Goal: Entertainment & Leisure: Consume media (video, audio)

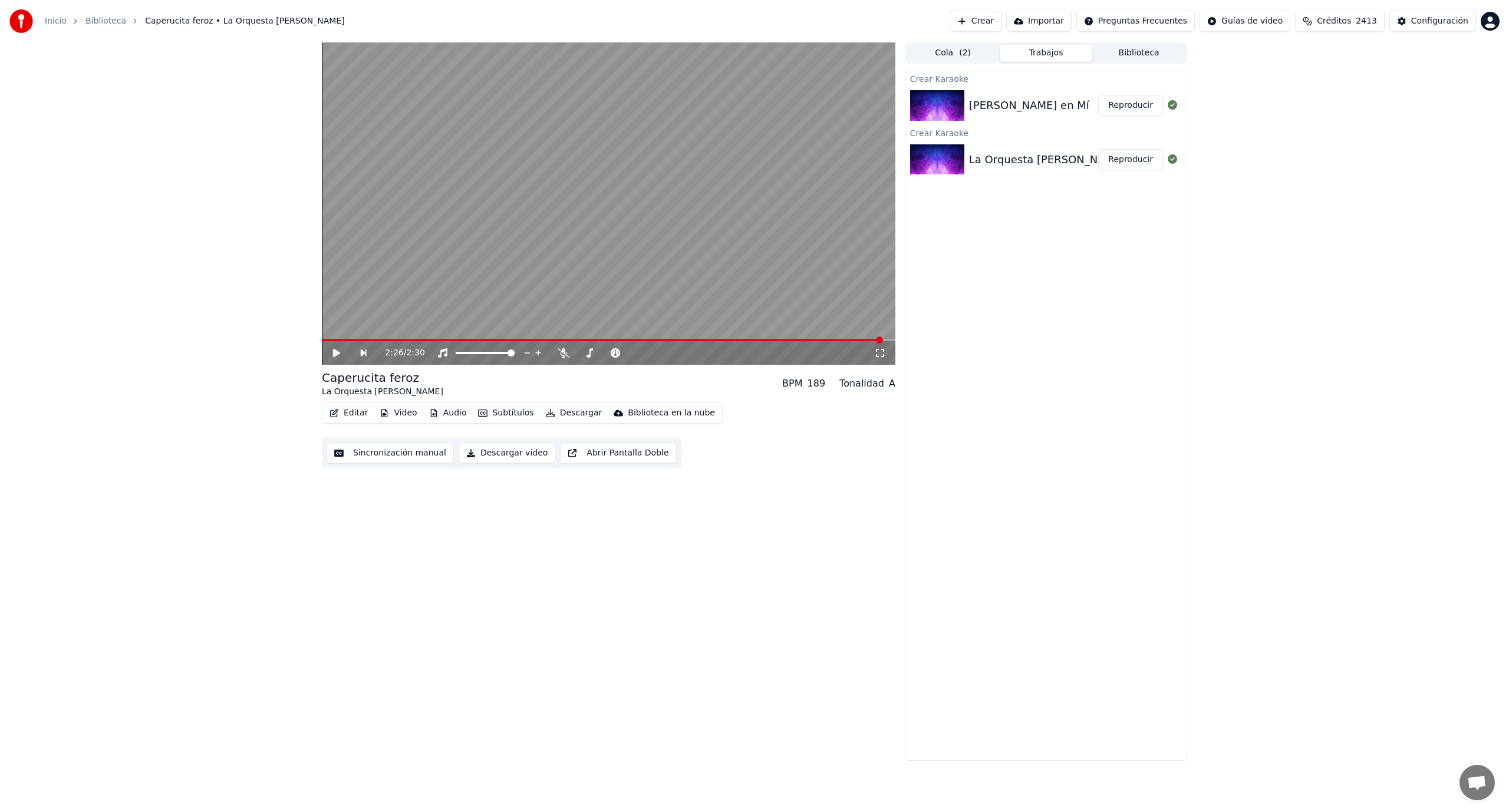
click at [784, 97] on video at bounding box center [609, 204] width 574 height 323
click at [1051, 112] on div "[PERSON_NAME] en Mí" at bounding box center [1029, 105] width 120 height 16
click at [1137, 109] on button "Reproducir" at bounding box center [1131, 105] width 65 height 21
click at [428, 337] on span at bounding box center [431, 340] width 7 height 7
click at [538, 354] on icon at bounding box center [538, 353] width 12 height 10
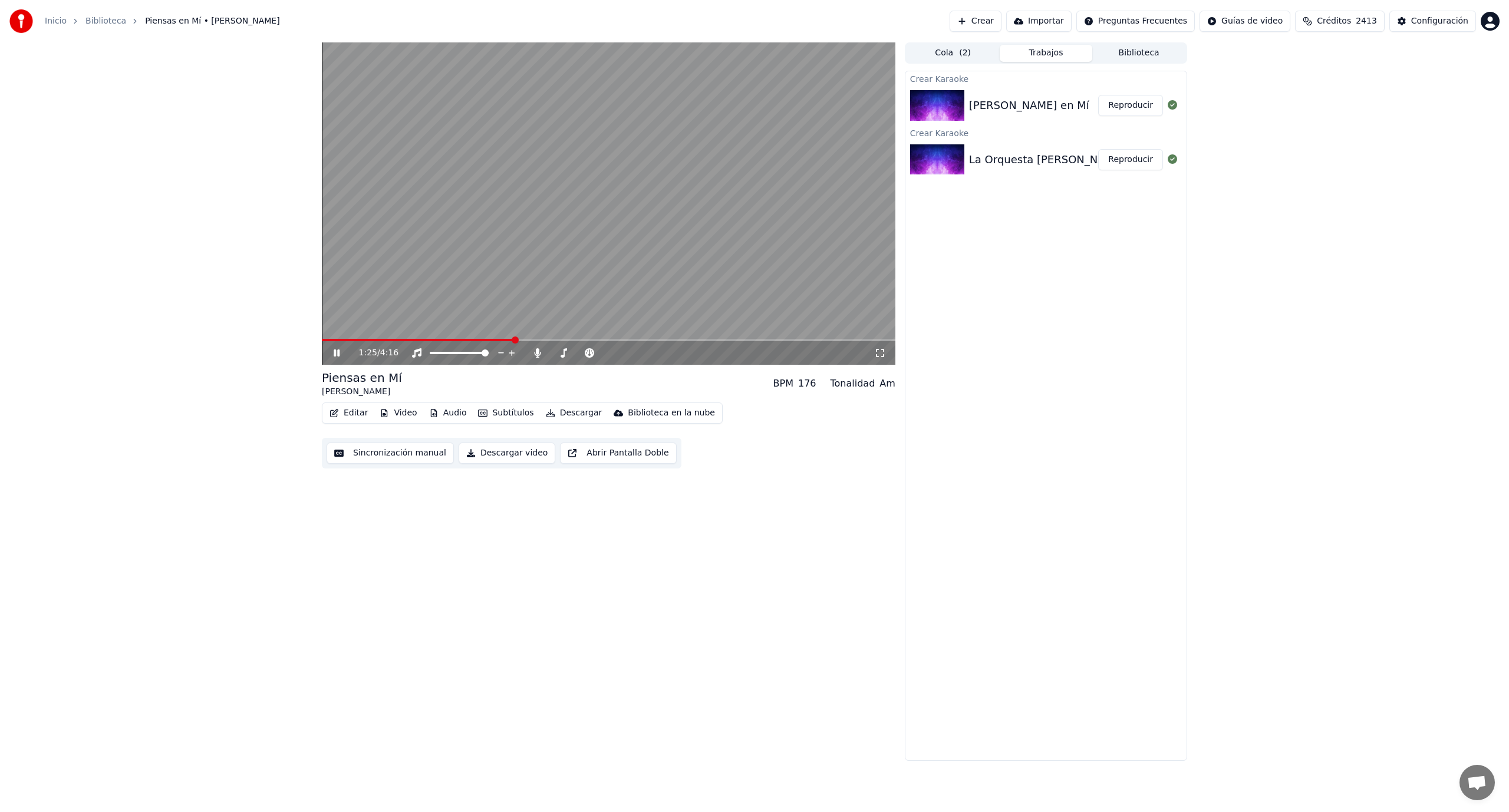
click at [335, 348] on icon at bounding box center [345, 353] width 28 height 10
click at [940, 53] on button "Cola ( 2 )" at bounding box center [953, 53] width 93 height 17
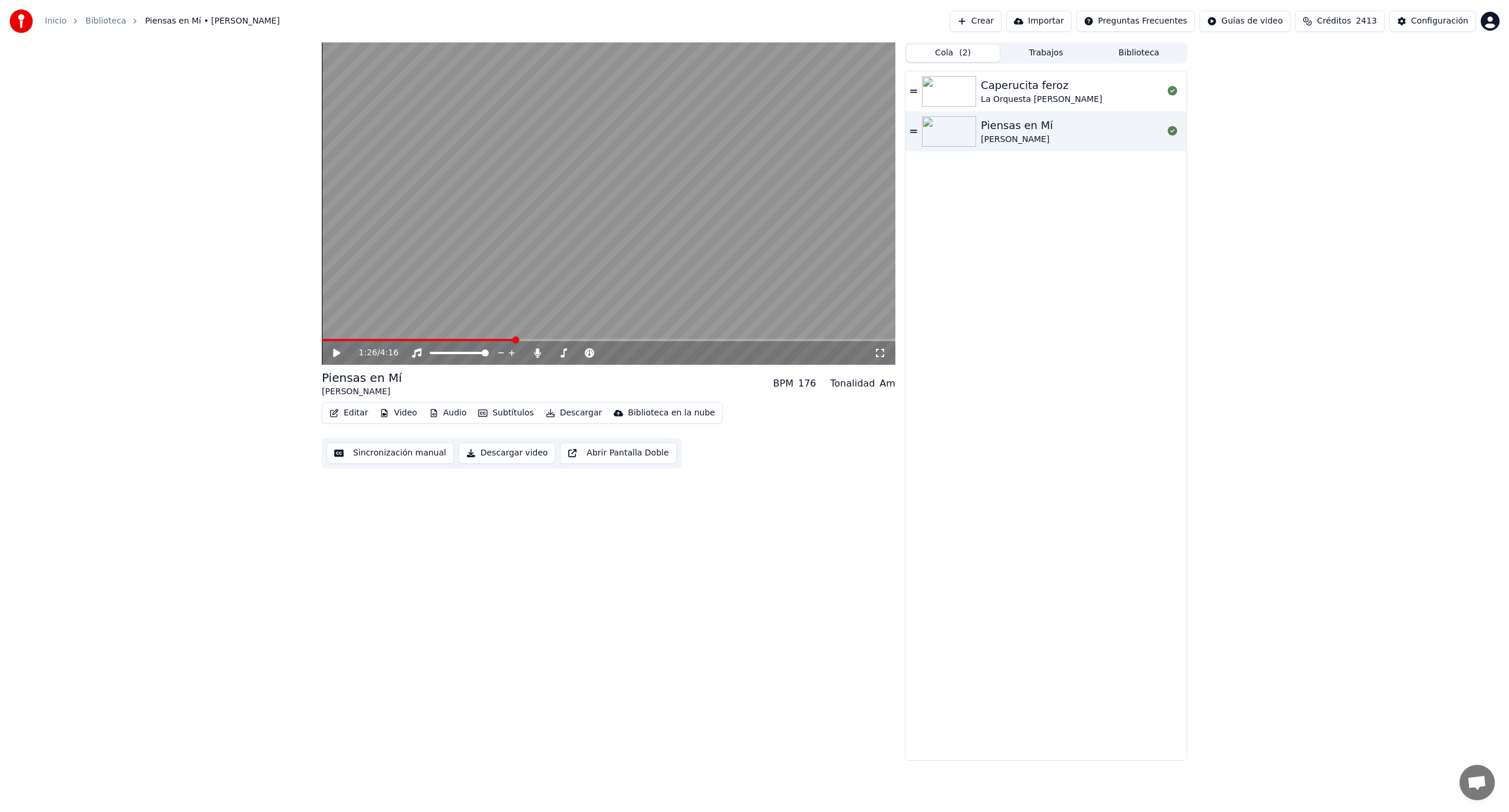
click at [1145, 55] on button "Biblioteca" at bounding box center [1139, 53] width 93 height 17
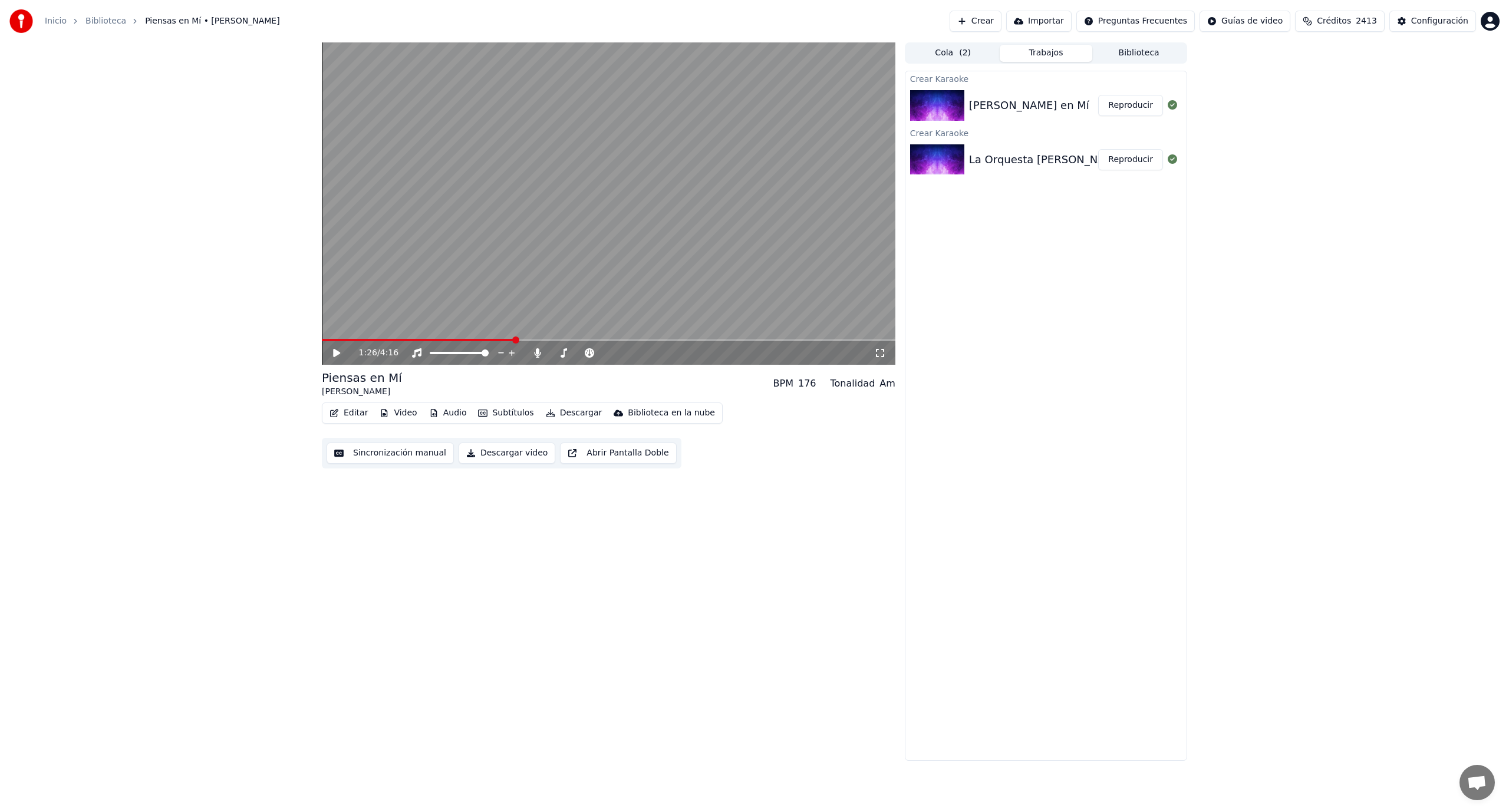
click at [1043, 54] on button "Trabajos" at bounding box center [1046, 53] width 93 height 17
click at [955, 54] on button "Cola ( 2 )" at bounding box center [953, 53] width 93 height 17
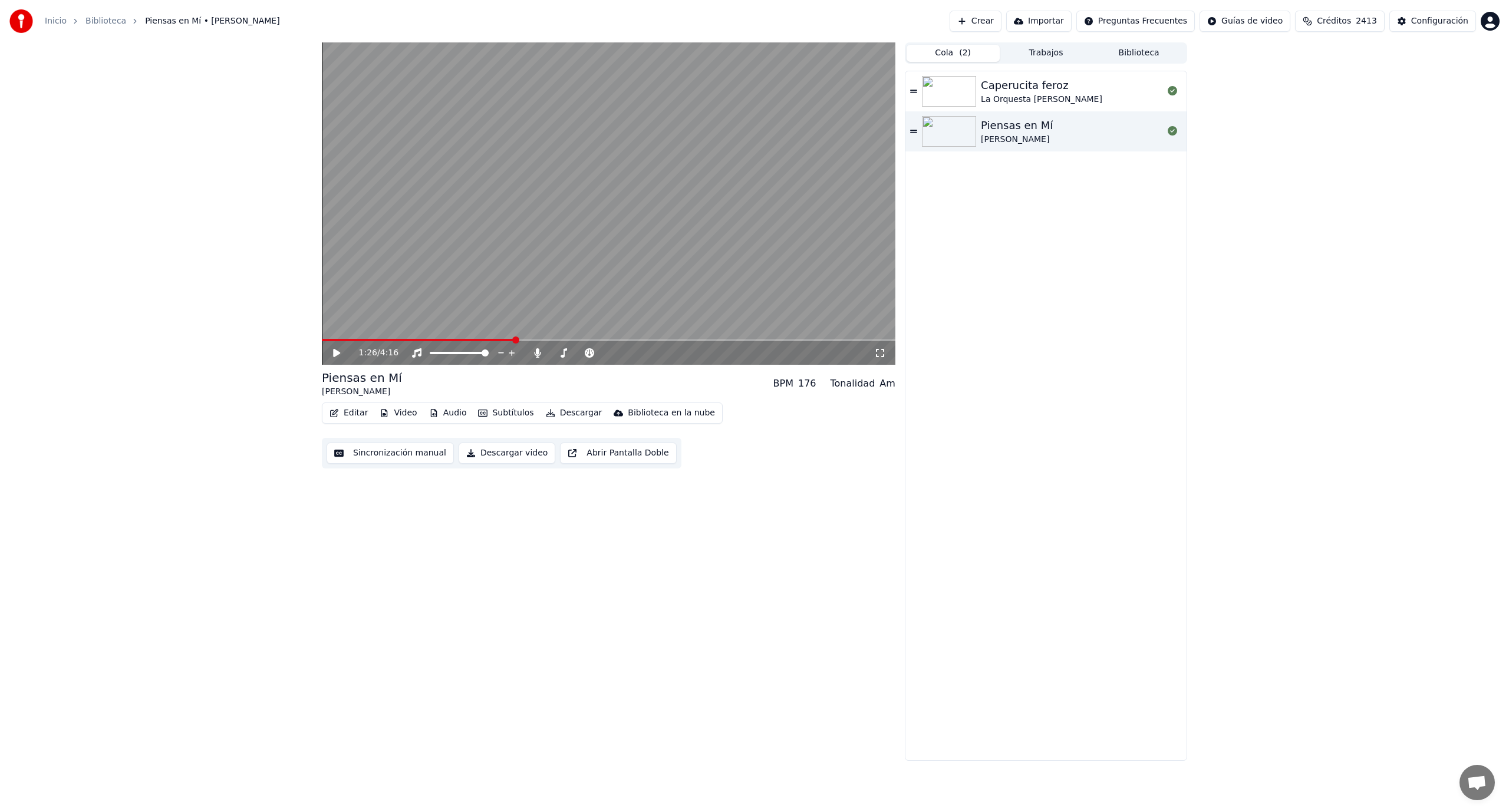
click at [1004, 95] on div "La Orquesta [PERSON_NAME]" at bounding box center [1041, 100] width 121 height 12
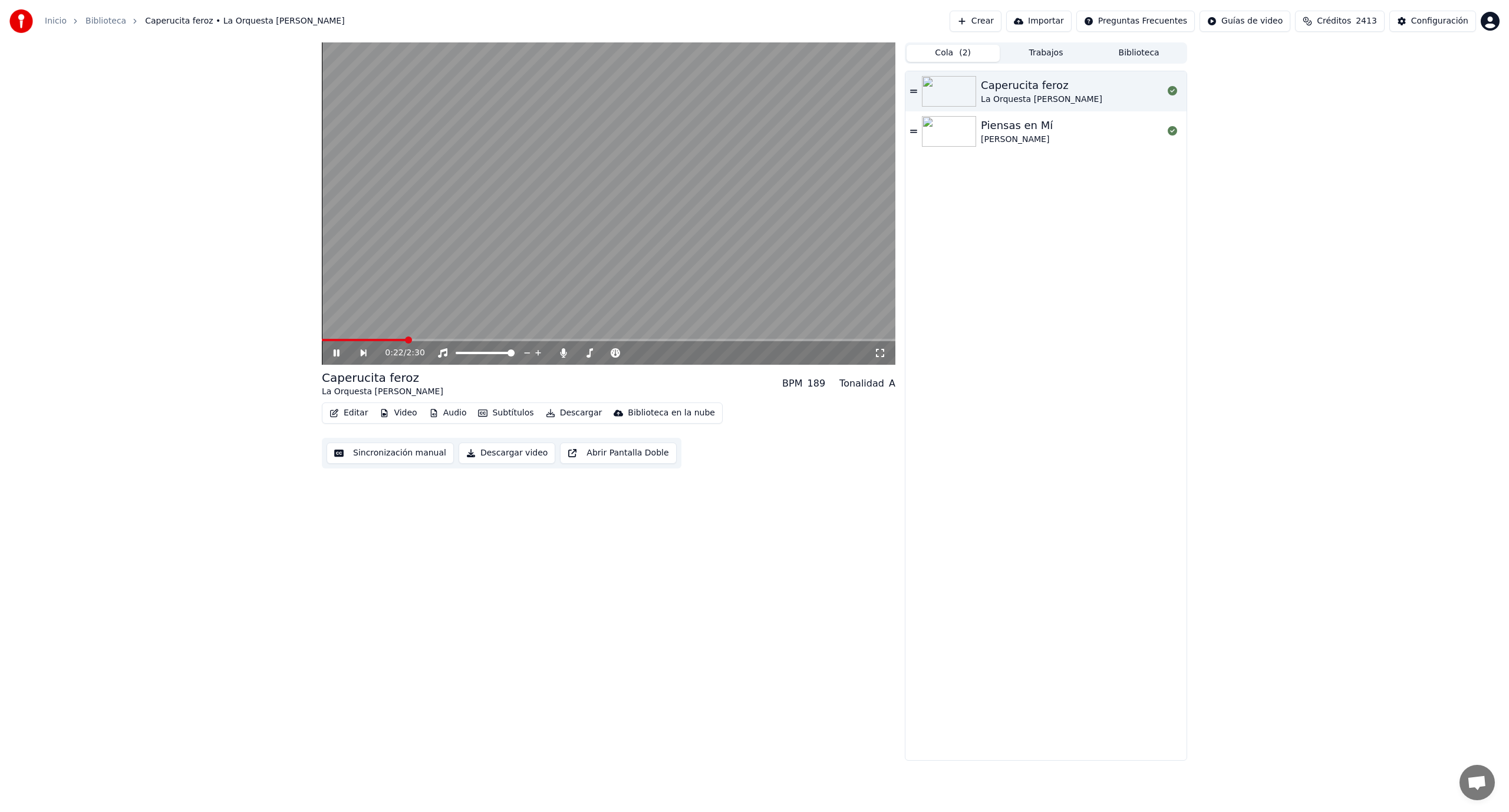
click at [407, 341] on span at bounding box center [609, 340] width 574 height 2
click at [1385, 194] on div "Caperucita feroz La Orquesta [PERSON_NAME] BPM 189 Tonalidad A Editar Video Aud…" at bounding box center [754, 402] width 1509 height 718
click at [566, 355] on icon at bounding box center [564, 353] width 7 height 10
click at [337, 353] on icon at bounding box center [337, 353] width 6 height 7
click at [391, 452] on button "Sincronización manual" at bounding box center [390, 453] width 127 height 21
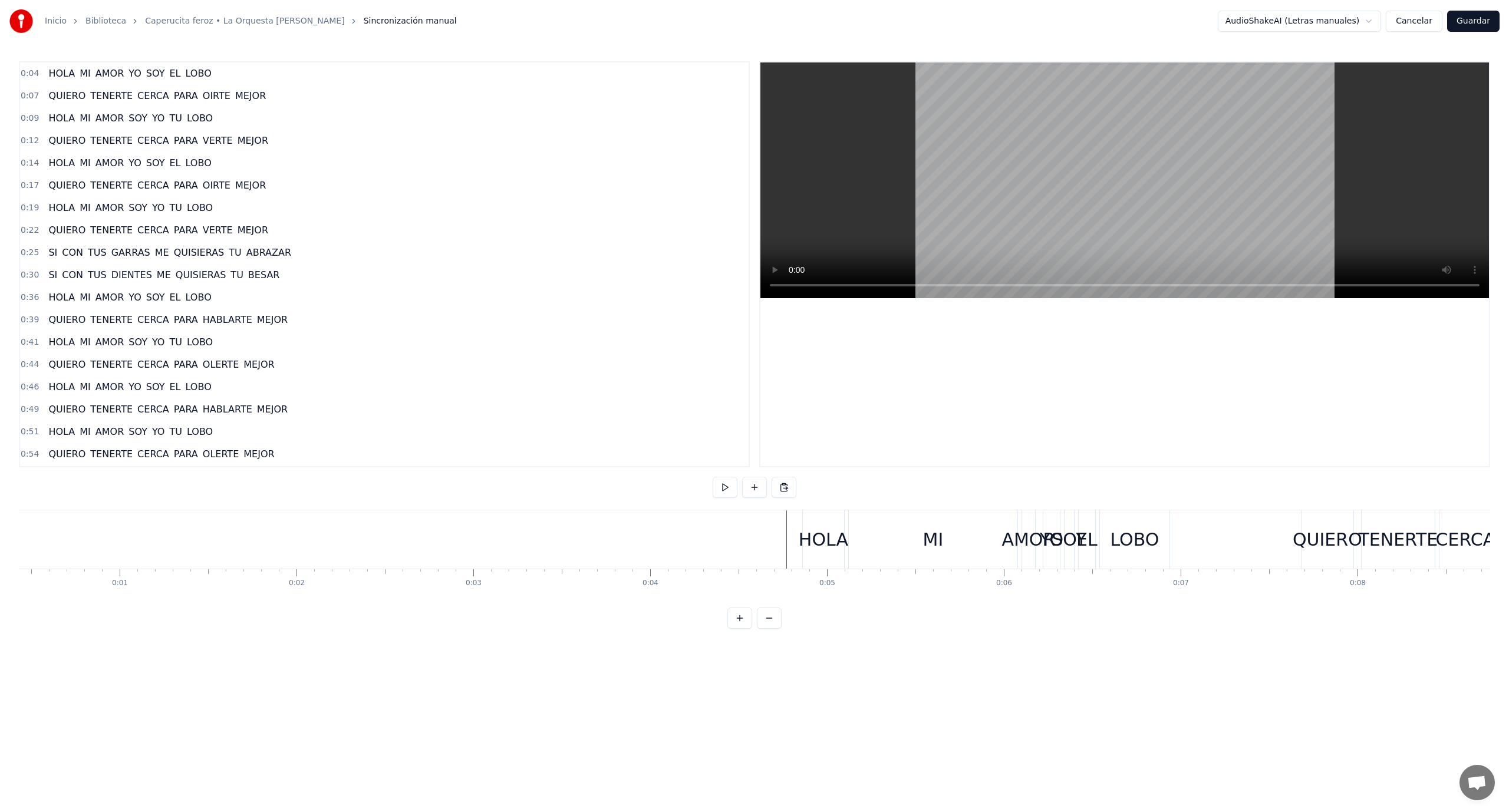
scroll to position [0, 146]
drag, startPoint x: 870, startPoint y: 538, endPoint x: 850, endPoint y: 538, distance: 20.0
click at [850, 538] on div "MI" at bounding box center [863, 539] width 169 height 58
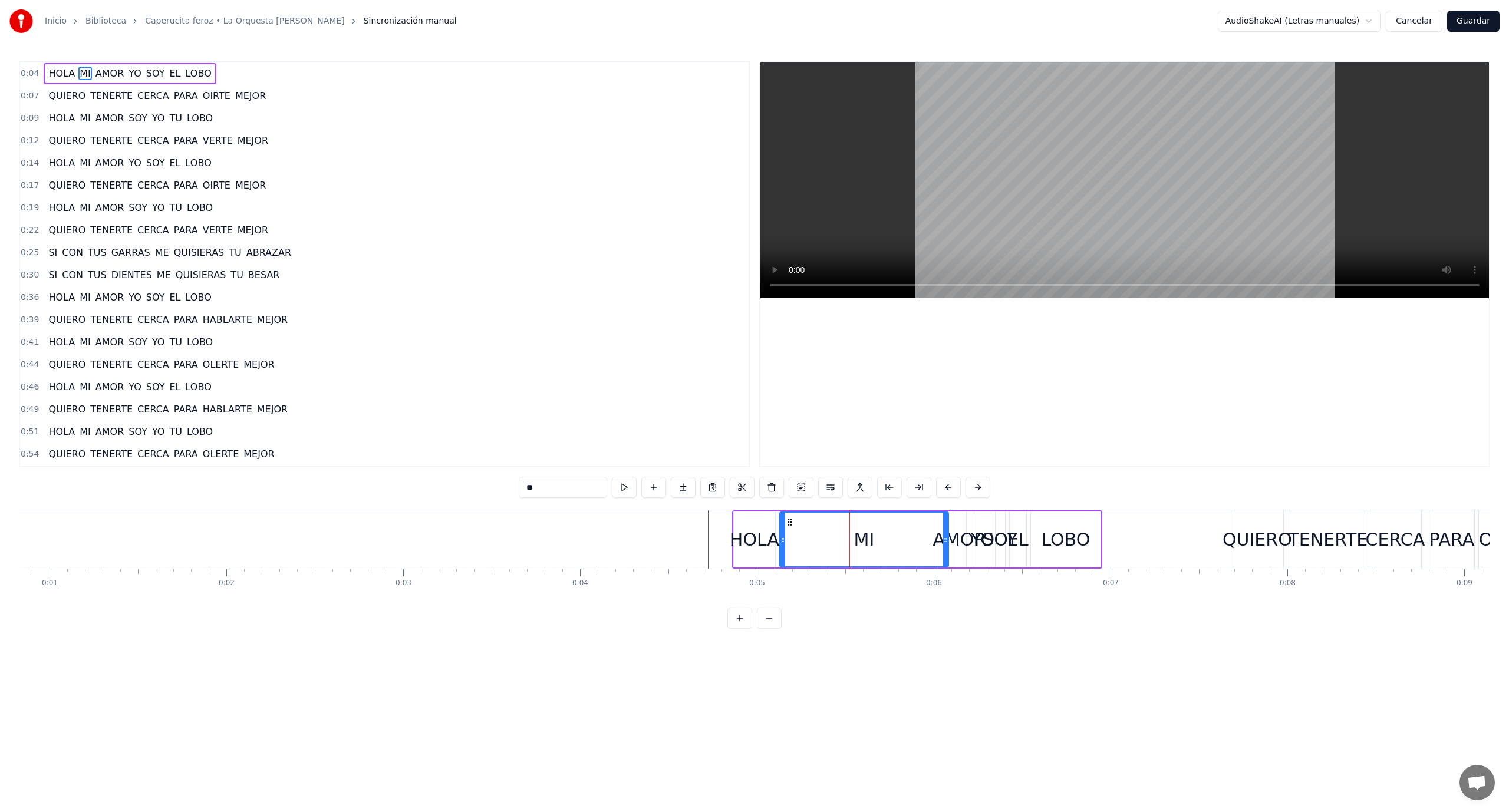
drag, startPoint x: 866, startPoint y: 539, endPoint x: 799, endPoint y: 538, distance: 67.0
click at [799, 538] on div "MI" at bounding box center [864, 539] width 168 height 53
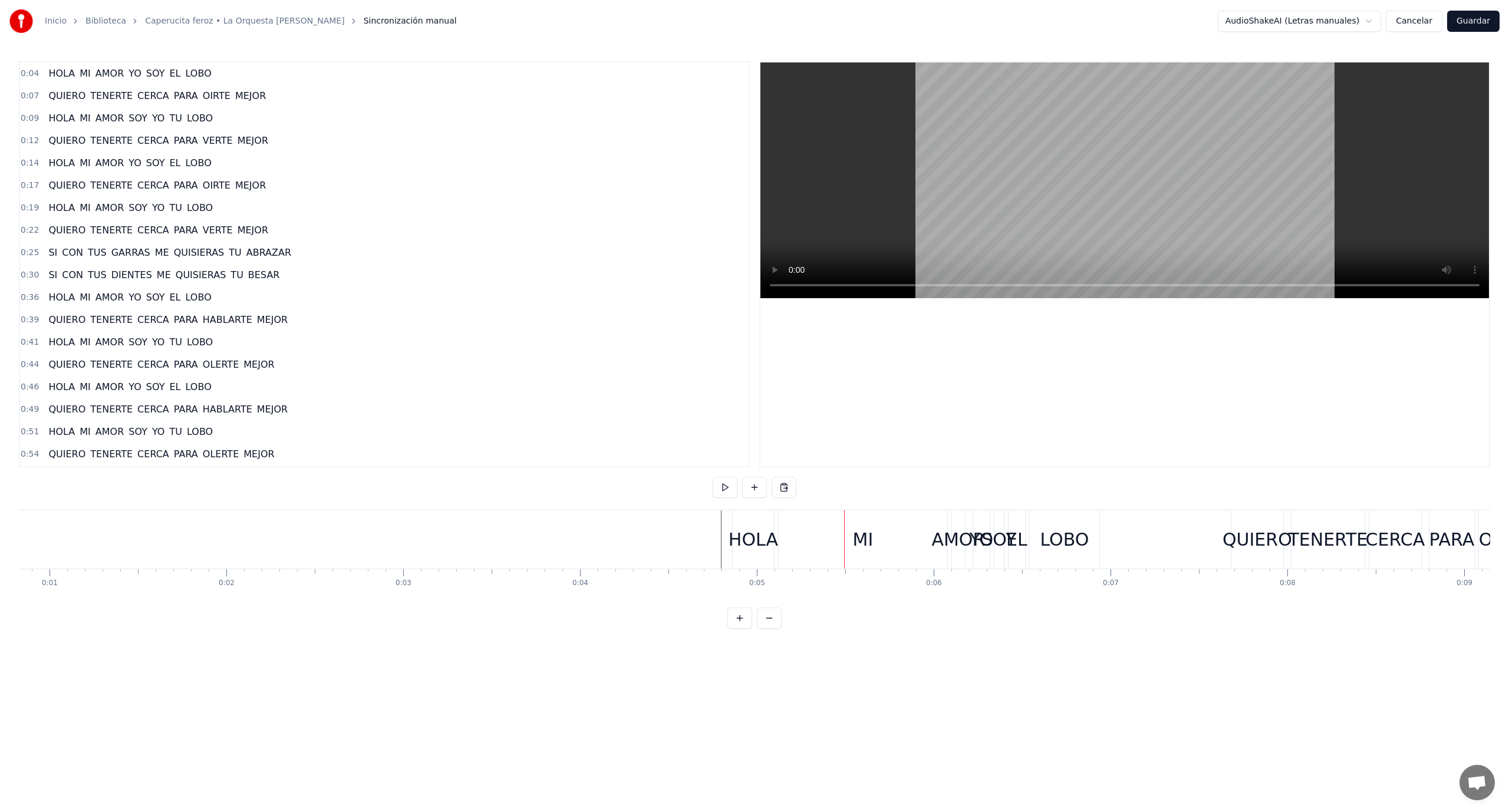
click at [777, 509] on div "0:04 HOLA MI AMOR YO SOY EL LOBO 0:07 QUIERO TENERTE CERCA PARA OIRTE MEJOR 0:0…" at bounding box center [754, 345] width 1472 height 568
drag, startPoint x: 897, startPoint y: 535, endPoint x: 832, endPoint y: 536, distance: 65.0
click at [832, 536] on div "MI" at bounding box center [863, 539] width 169 height 58
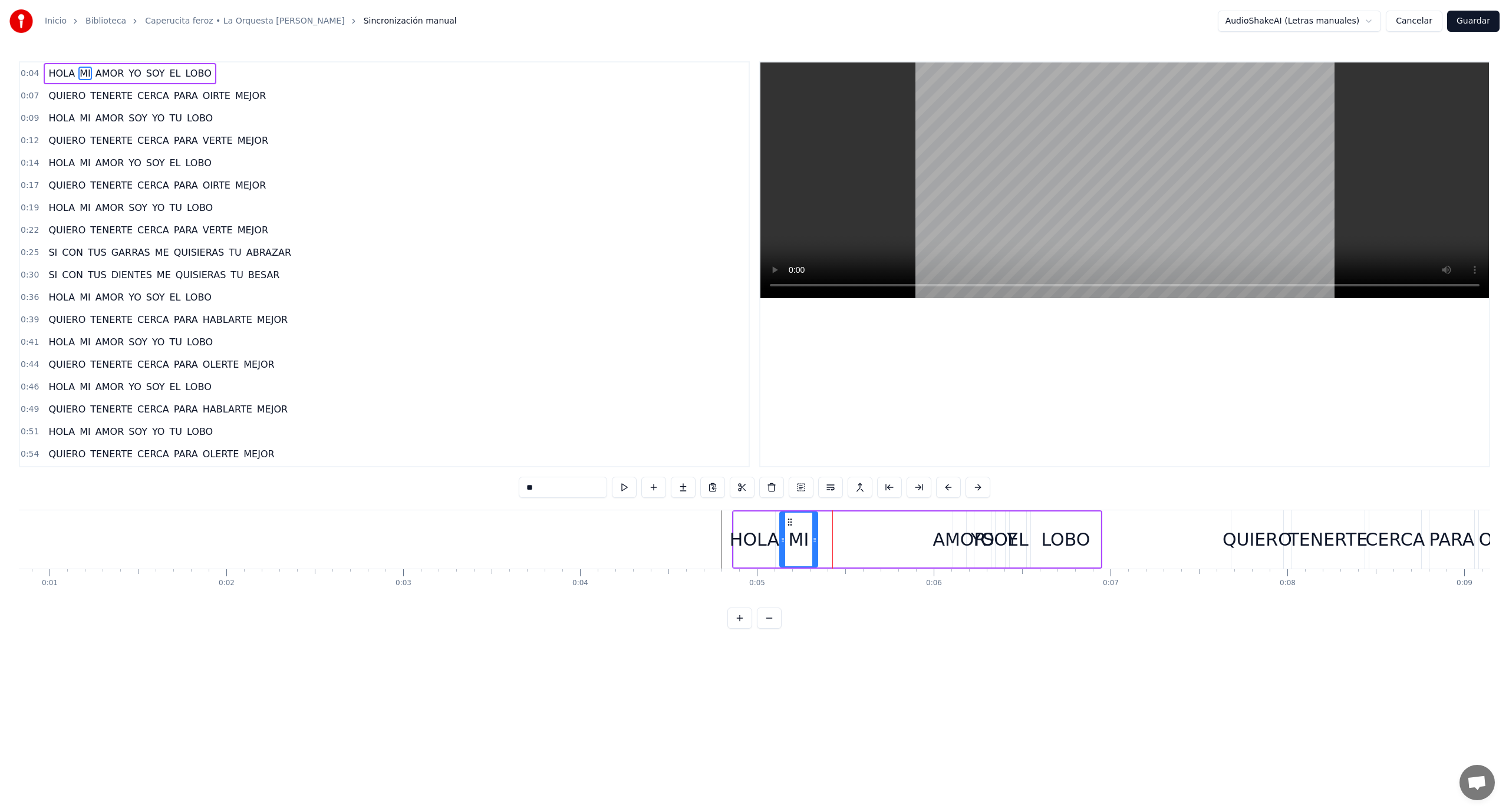
drag, startPoint x: 947, startPoint y: 539, endPoint x: 814, endPoint y: 538, distance: 133.0
click at [814, 538] on icon at bounding box center [815, 540] width 5 height 10
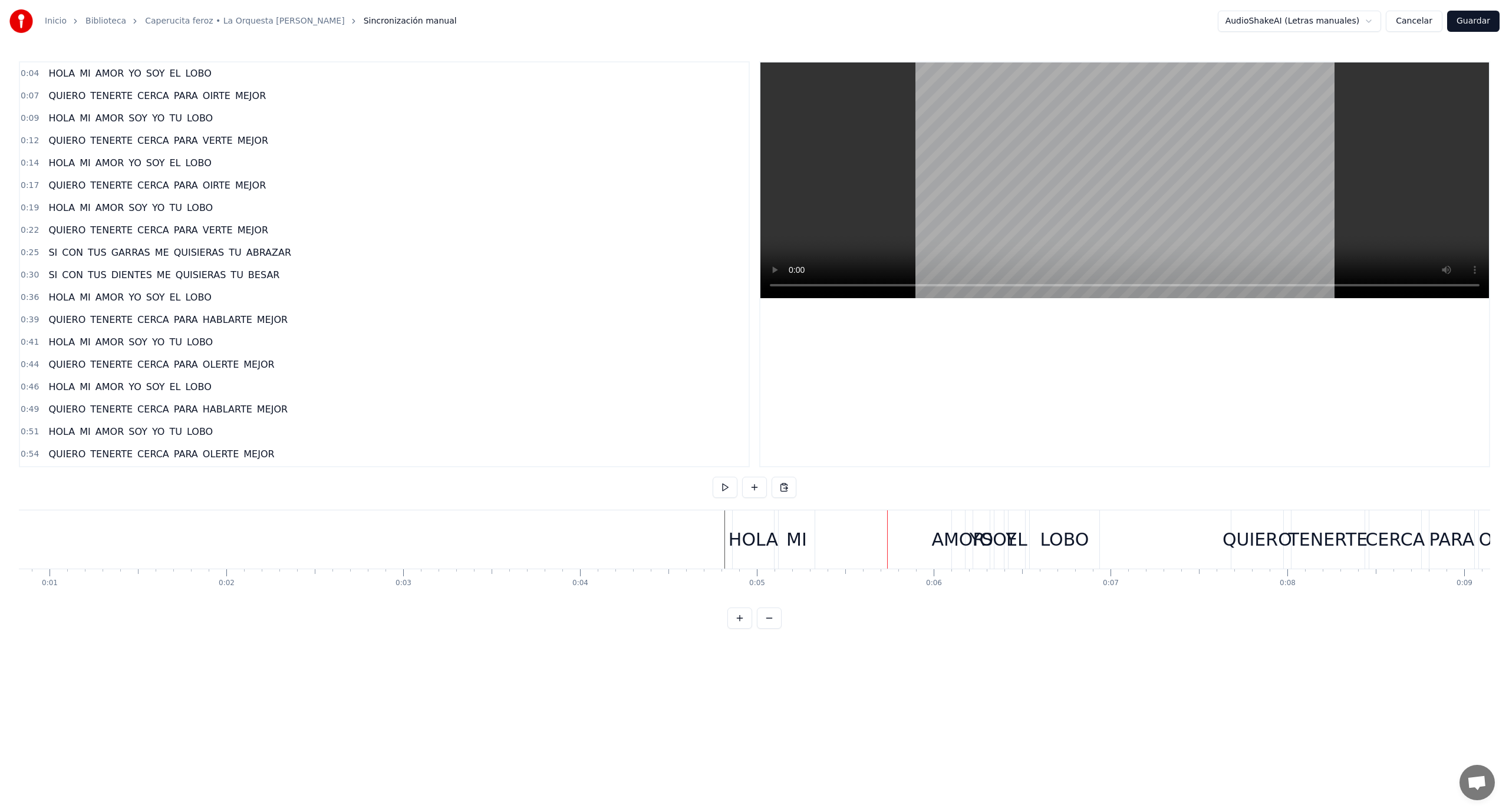
click at [959, 536] on div "AMOR" at bounding box center [958, 539] width 53 height 26
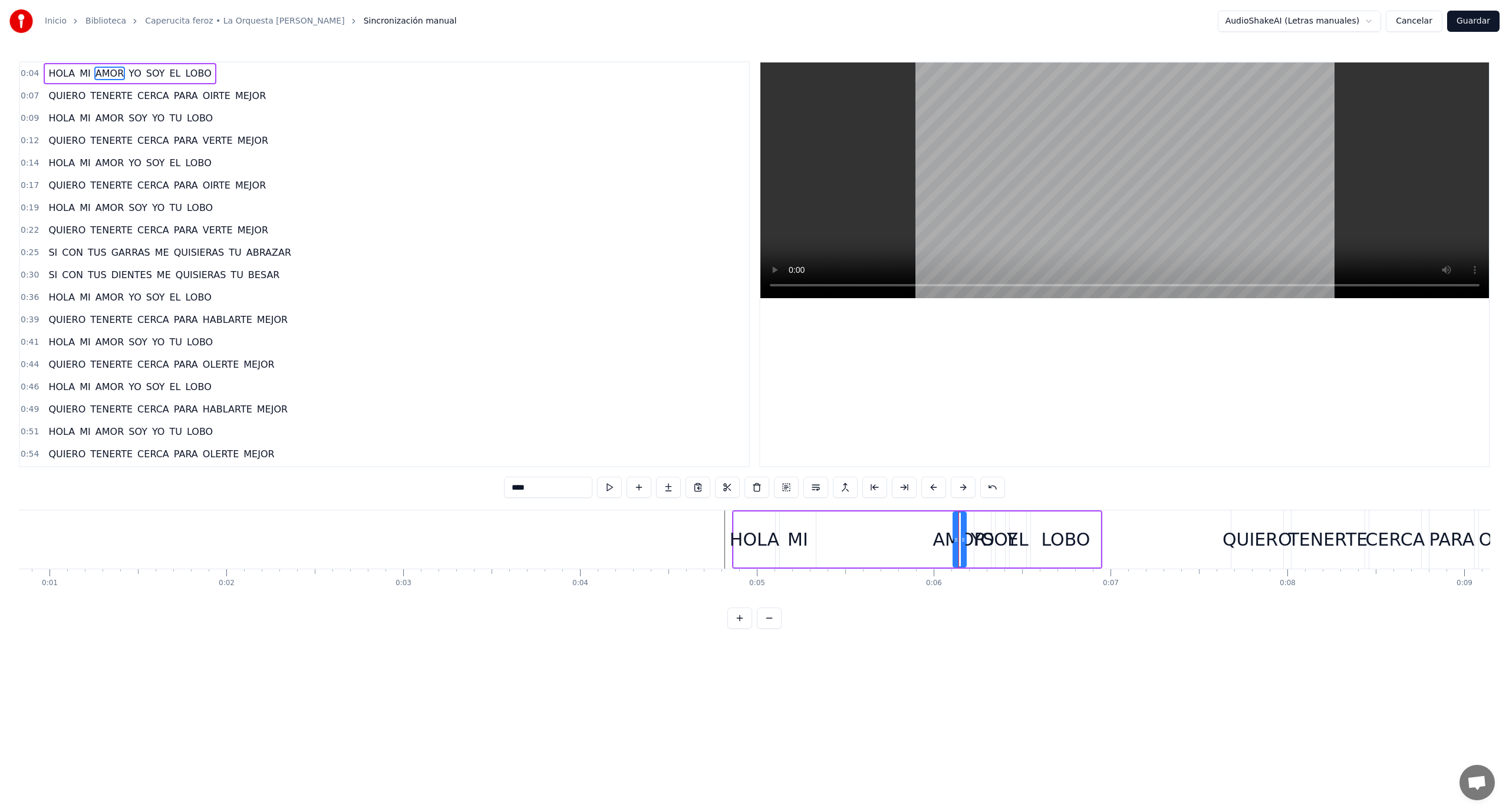
click at [947, 539] on div "AMOR" at bounding box center [959, 539] width 53 height 26
click at [933, 542] on div "HOLA MI AMOR YO SOY EL LOBO" at bounding box center [917, 539] width 370 height 58
drag, startPoint x: 960, startPoint y: 543, endPoint x: 904, endPoint y: 543, distance: 56.0
click at [904, 543] on div "HOLA MI AMOR YO SOY EL LOBO" at bounding box center [917, 539] width 370 height 58
click at [941, 544] on div "AMOR" at bounding box center [959, 539] width 53 height 26
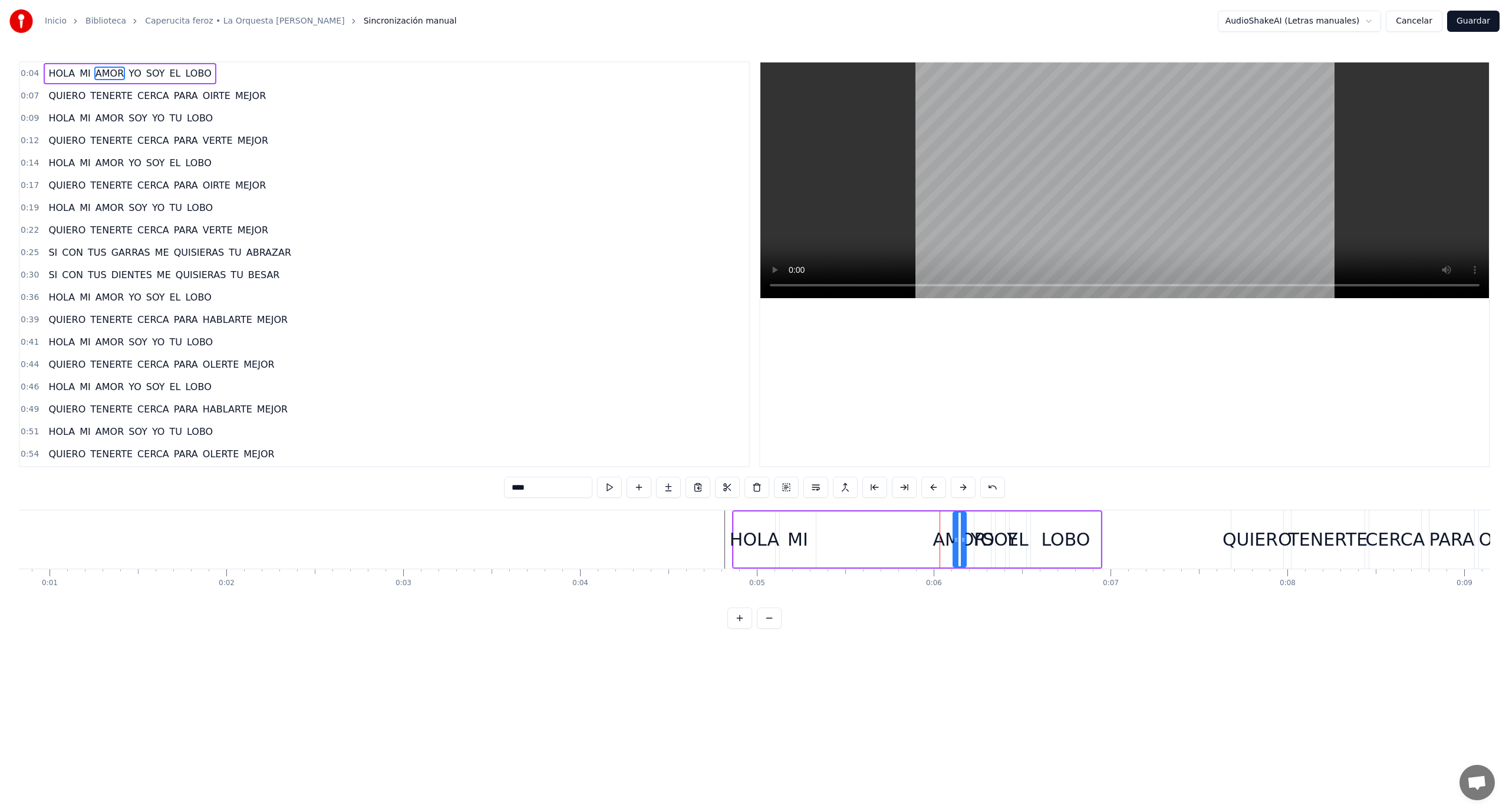
click at [946, 541] on div "AMOR" at bounding box center [959, 539] width 53 height 26
click at [934, 536] on html "Inicio Biblioteca Caperucita feroz • La Orquesta [PERSON_NAME] Sincronización m…" at bounding box center [754, 324] width 1509 height 647
click at [946, 540] on div "AMOR" at bounding box center [959, 539] width 53 height 26
click at [939, 540] on div "AMOR" at bounding box center [959, 539] width 53 height 26
click at [914, 532] on div "HOLA MI AMOR YO SOY EL LOBO" at bounding box center [917, 539] width 370 height 58
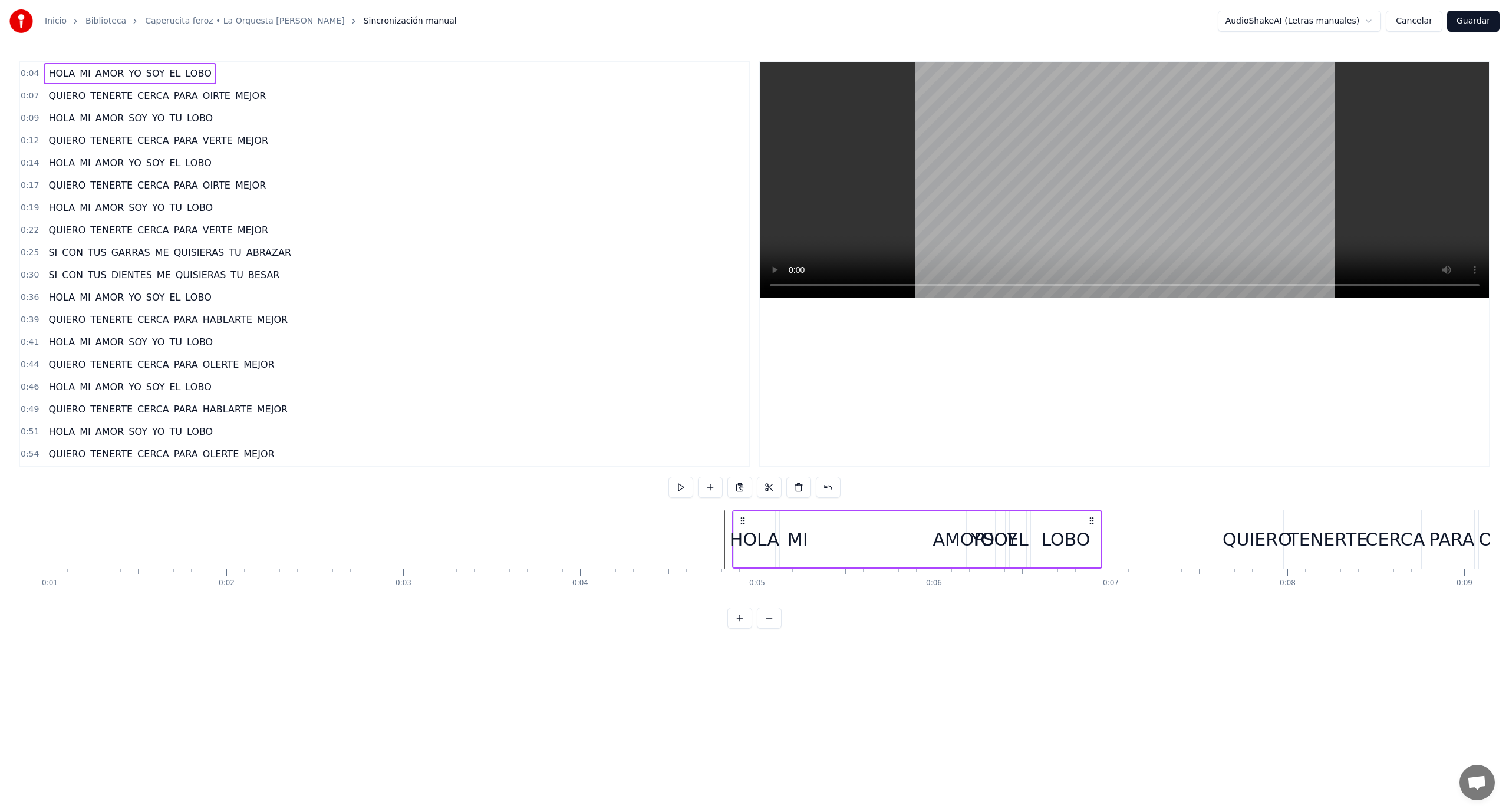
drag, startPoint x: 965, startPoint y: 544, endPoint x: 847, endPoint y: 544, distance: 118.0
click at [847, 544] on div "HOLA MI AMOR YO SOY EL LOBO" at bounding box center [917, 539] width 370 height 58
click at [852, 542] on div "HOLA MI AMOR YO SOY EL LOBO" at bounding box center [917, 539] width 370 height 58
click at [742, 512] on div "HOLA MI AMOR YO SOY EL LOBO" at bounding box center [917, 539] width 370 height 58
click at [868, 410] on div at bounding box center [1125, 264] width 729 height 404
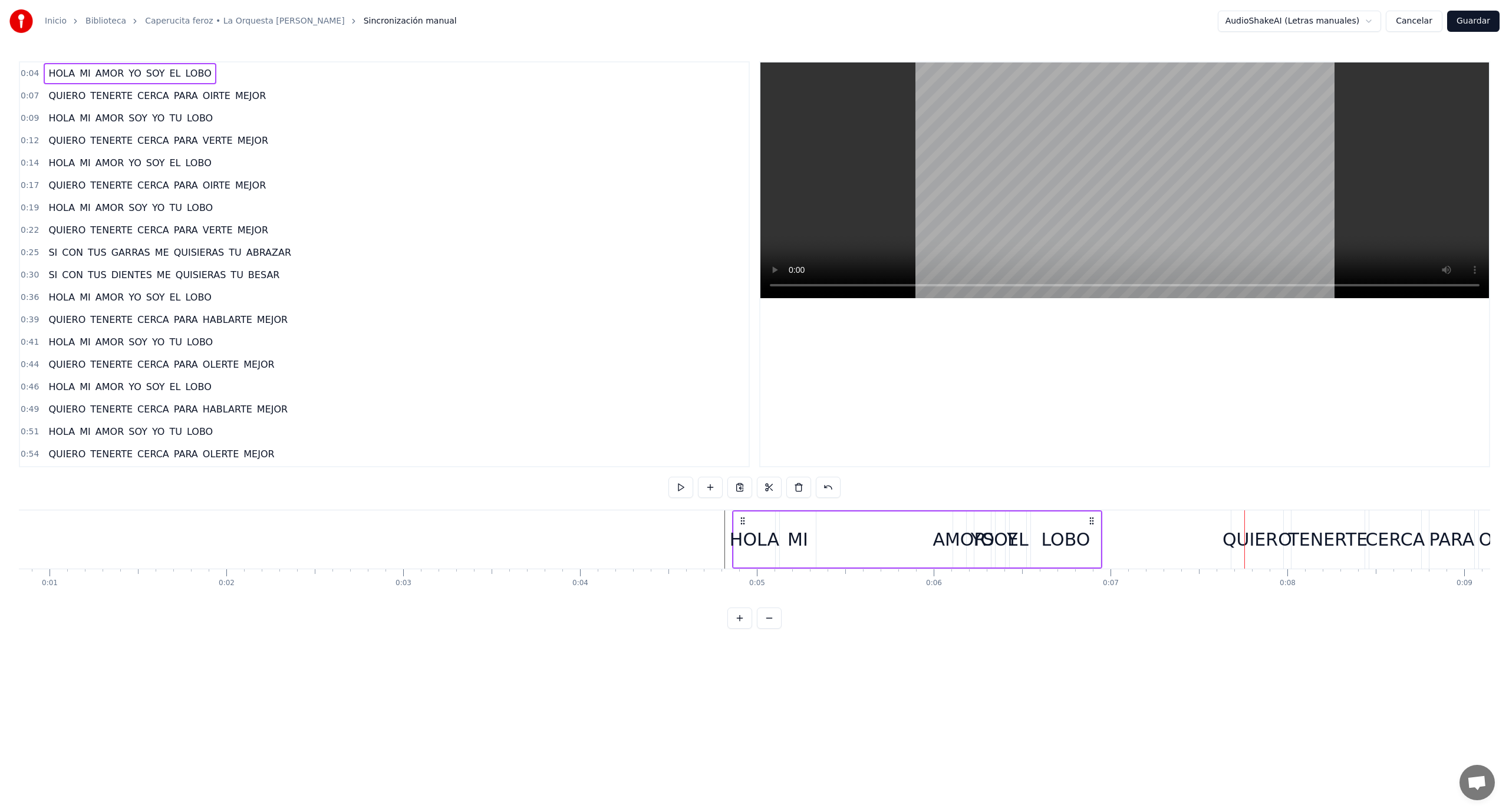
click at [85, 20] on link "Biblioteca" at bounding box center [106, 22] width 41 height 12
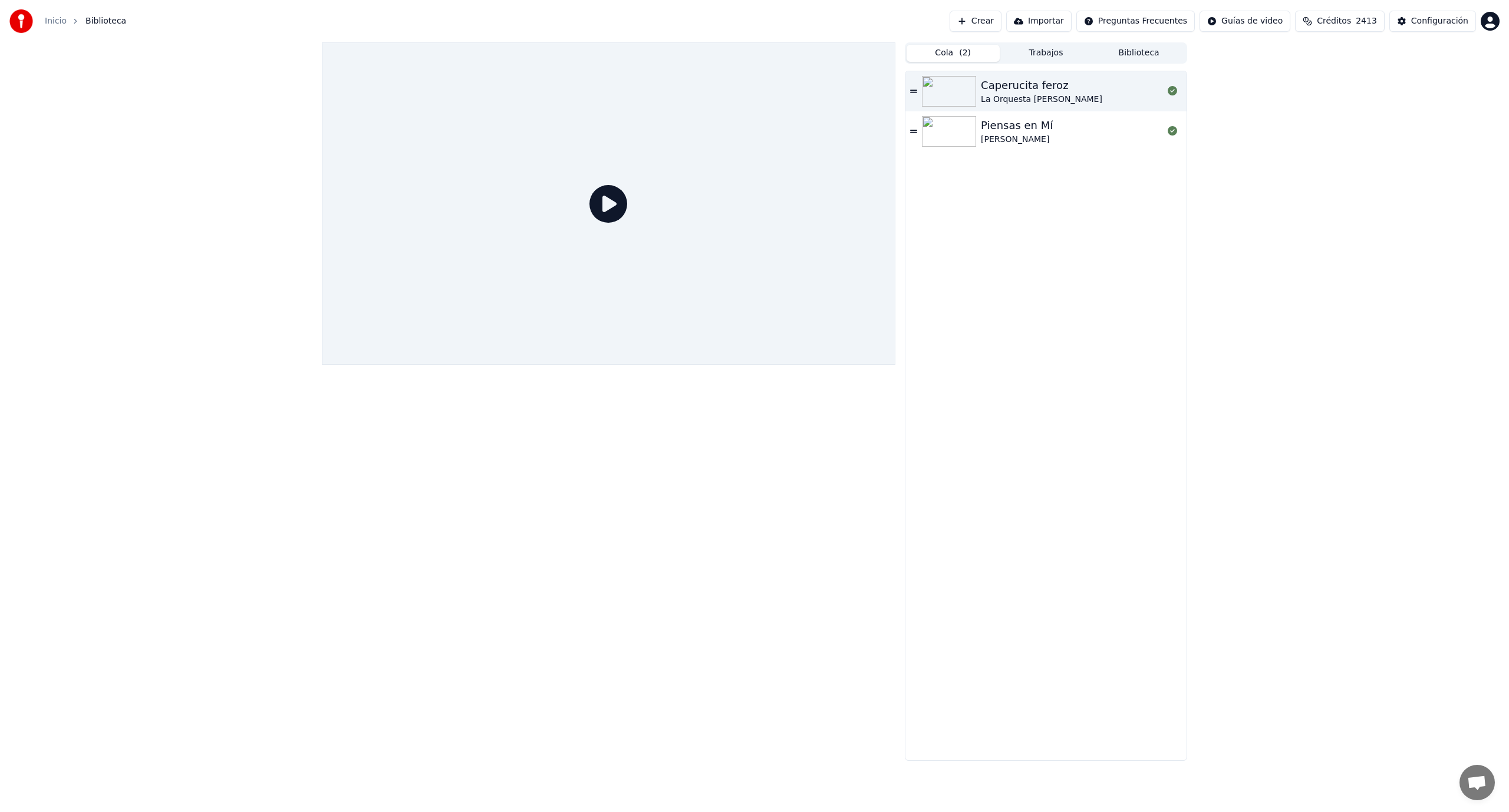
click at [1070, 86] on div "Caperucita feroz La Orquesta [PERSON_NAME]" at bounding box center [1072, 91] width 182 height 28
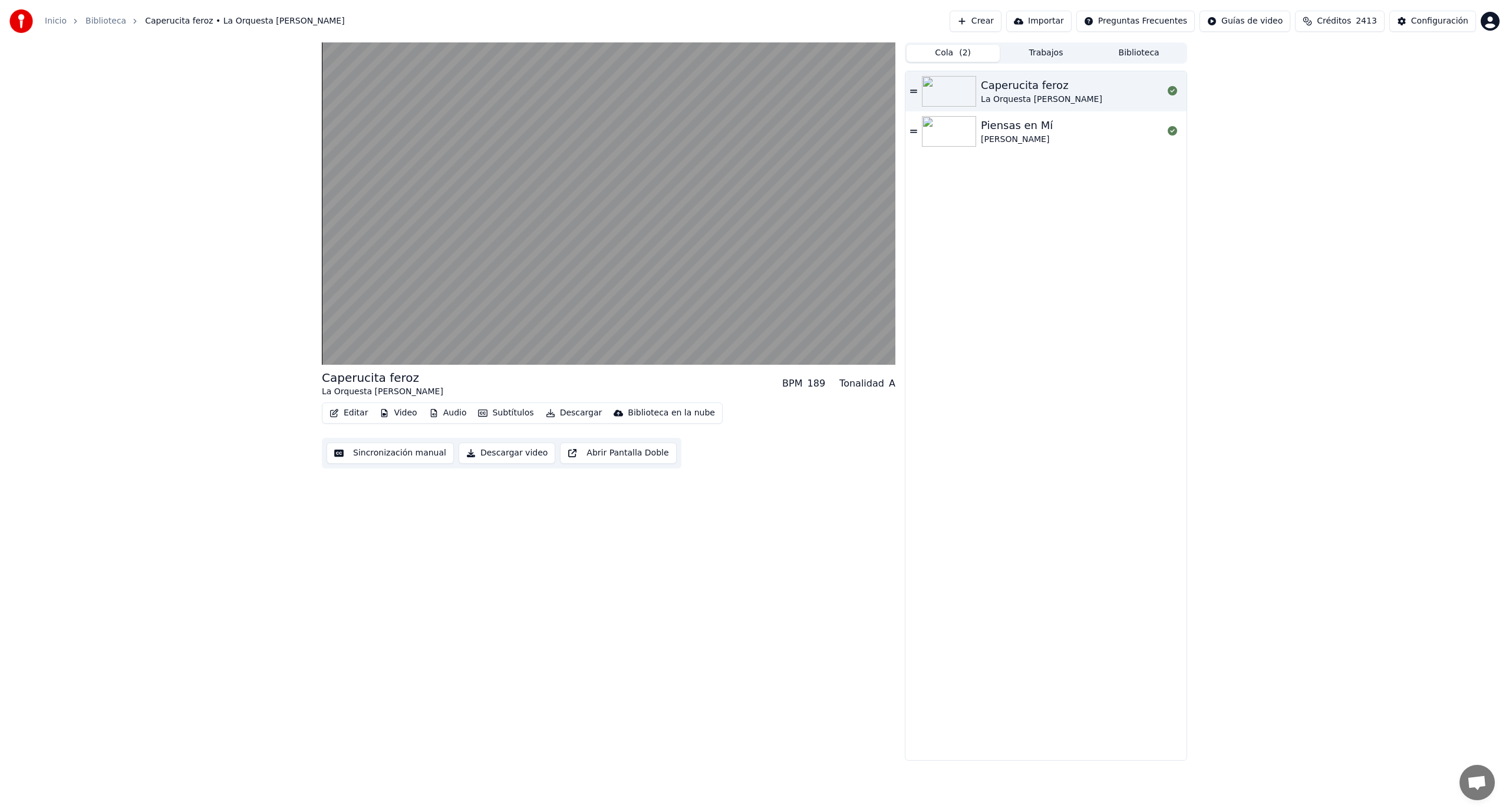
click at [1070, 86] on div "Caperucita feroz La Orquesta [PERSON_NAME]" at bounding box center [1072, 91] width 182 height 28
click at [1427, 440] on div "Caperucita feroz La Orquesta [PERSON_NAME] BPM 189 Tonalidad A Editar Video Aud…" at bounding box center [754, 402] width 1509 height 718
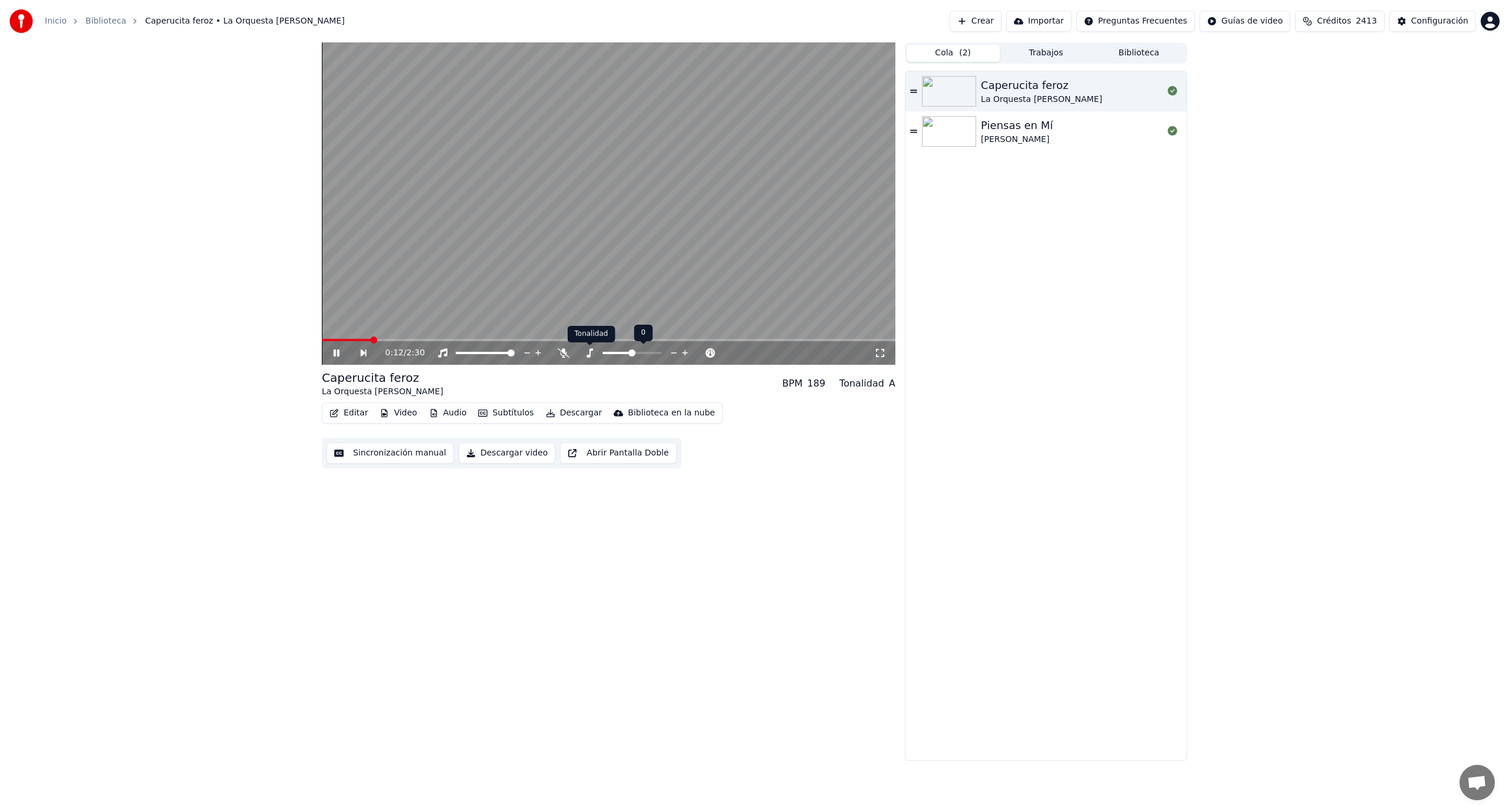
click at [588, 326] on div "Tonalidad Tonalidad" at bounding box center [591, 334] width 47 height 16
click at [340, 353] on icon at bounding box center [344, 353] width 27 height 10
